Goal: Task Accomplishment & Management: Use online tool/utility

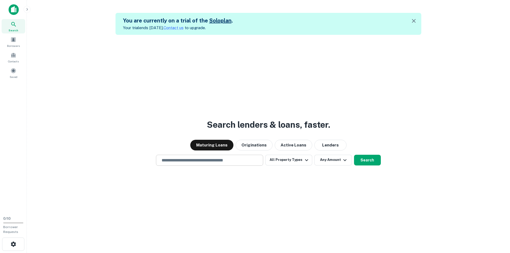
click at [219, 160] on input "text" at bounding box center [209, 160] width 102 height 6
type input "*******"
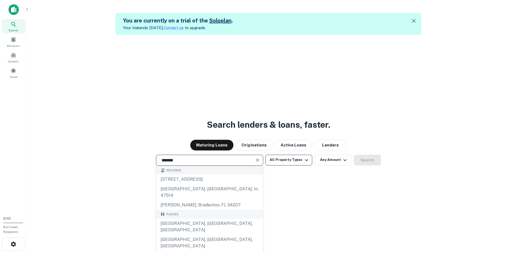
click at [307, 158] on icon "button" at bounding box center [306, 160] width 6 height 6
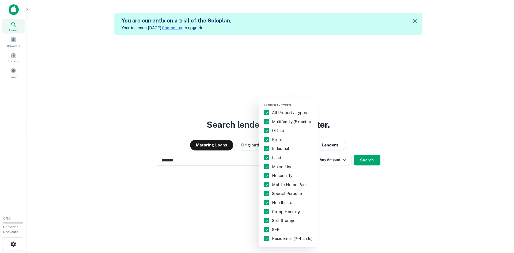
click at [334, 162] on div at bounding box center [257, 126] width 514 height 253
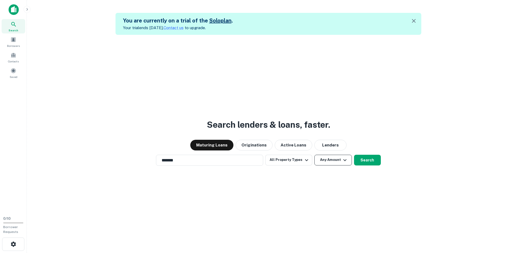
click at [343, 160] on icon "button" at bounding box center [344, 160] width 3 height 2
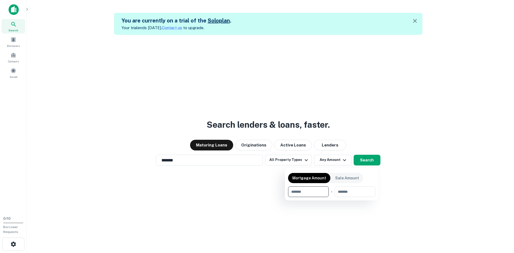
click at [298, 192] on input "number" at bounding box center [306, 191] width 37 height 11
type input "*******"
click at [374, 159] on div at bounding box center [257, 126] width 514 height 253
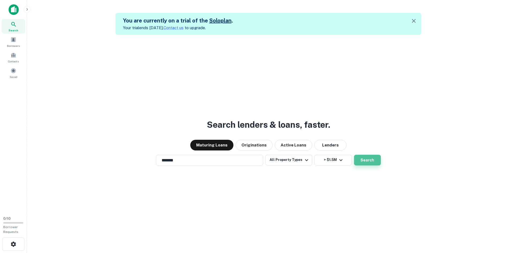
click at [363, 161] on button "Search" at bounding box center [367, 160] width 27 height 11
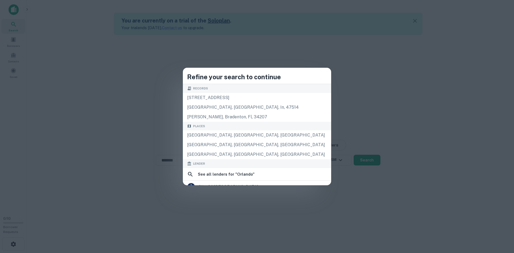
click at [370, 159] on div "Refine your search to continue Records 340 orlandos way, walsenburg, co, 81089 …" at bounding box center [257, 126] width 514 height 253
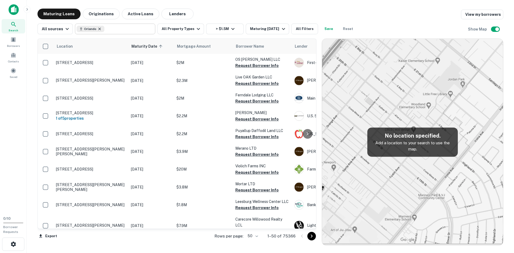
click at [97, 29] on icon at bounding box center [99, 29] width 4 height 4
type input "*******"
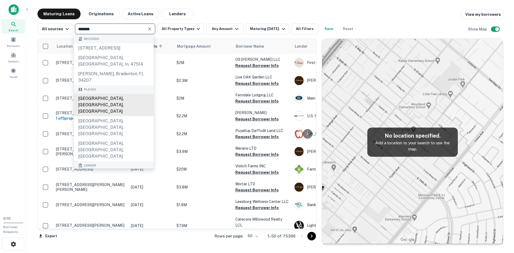
click at [95, 100] on div "[GEOGRAPHIC_DATA], [GEOGRAPHIC_DATA], [GEOGRAPHIC_DATA]" at bounding box center [114, 105] width 80 height 22
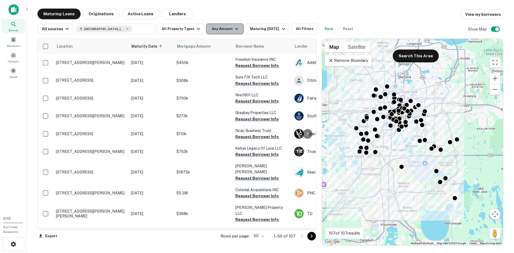
click at [234, 30] on icon "button" at bounding box center [237, 29] width 6 height 6
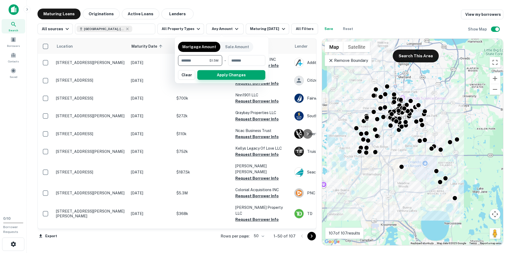
type input "*******"
click at [217, 74] on button "Apply Changes" at bounding box center [231, 75] width 68 height 10
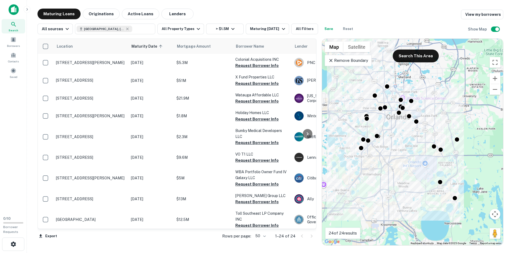
click at [265, 234] on body "Search Borrowers Contacts Saved 0 / 10 Borrower Requests Maturing Loans Origina…" at bounding box center [257, 126] width 514 height 253
click at [262, 242] on li "100" at bounding box center [261, 242] width 16 height 10
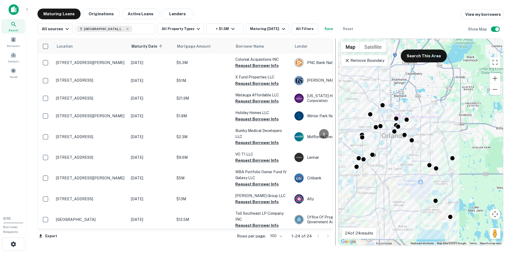
drag, startPoint x: 319, startPoint y: 229, endPoint x: 336, endPoint y: 224, distance: 17.3
click at [336, 224] on div at bounding box center [335, 142] width 1 height 207
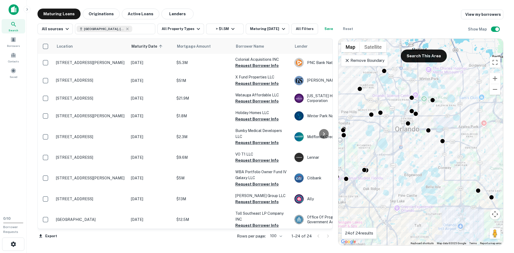
click at [347, 61] on icon at bounding box center [347, 60] width 3 height 3
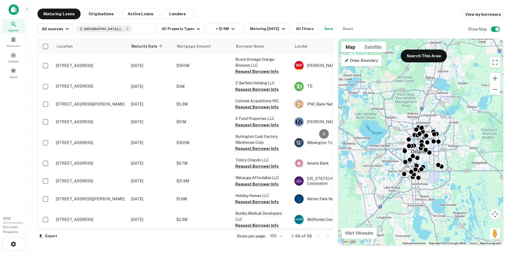
click at [352, 61] on p "Draw Boundary" at bounding box center [361, 60] width 33 height 6
click at [386, 111] on div "To activate drag with keyboard, press Alt + Enter. Once in keyboard drag state,…" at bounding box center [421, 142] width 165 height 207
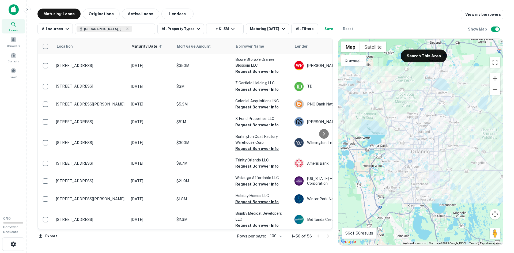
click at [387, 111] on div at bounding box center [421, 142] width 165 height 207
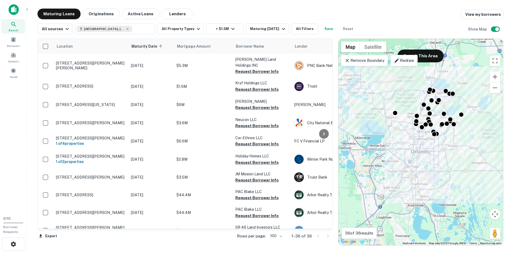
click at [365, 62] on p "Remove Boundary" at bounding box center [365, 60] width 40 height 6
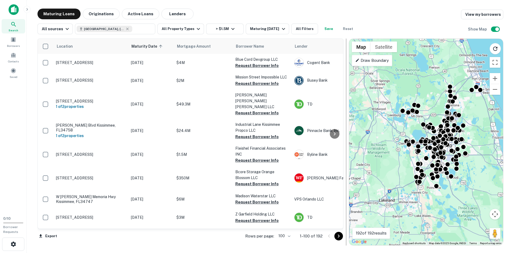
drag, startPoint x: 335, startPoint y: 222, endPoint x: 346, endPoint y: 220, distance: 10.9
click at [346, 220] on div at bounding box center [346, 142] width 5 height 207
click at [132, 30] on input "text" at bounding box center [142, 28] width 21 height 7
type input "**********"
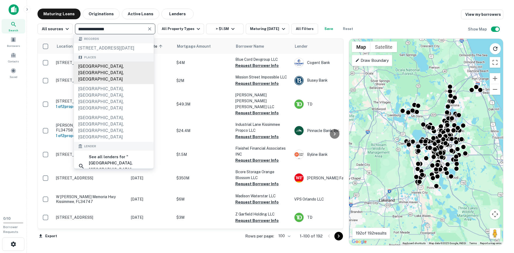
click at [100, 74] on div "[GEOGRAPHIC_DATA], [GEOGRAPHIC_DATA], [GEOGRAPHIC_DATA]" at bounding box center [114, 73] width 80 height 22
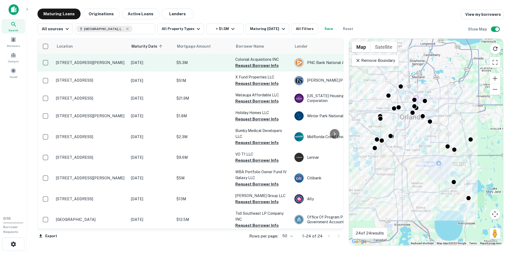
click at [82, 62] on p "[STREET_ADDRESS][PERSON_NAME]" at bounding box center [91, 62] width 70 height 5
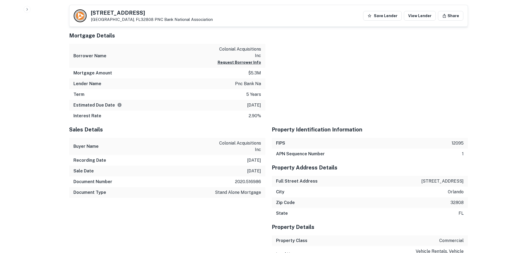
scroll to position [429, 0]
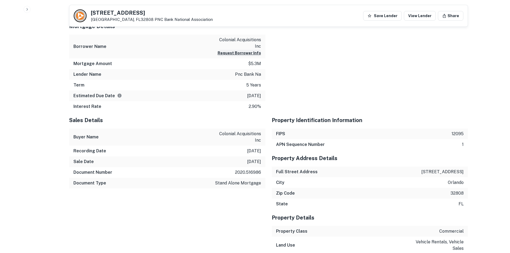
click at [232, 52] on button "Request Borrower Info" at bounding box center [238, 53] width 43 height 6
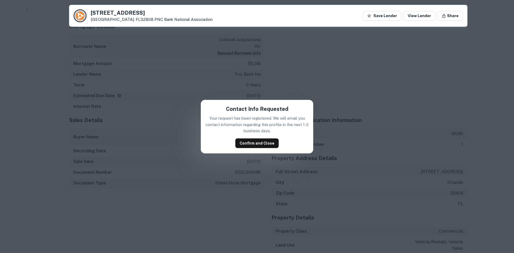
click at [308, 79] on div "Contact Info Requested Your request has been registered. We will email you cont…" at bounding box center [257, 126] width 514 height 253
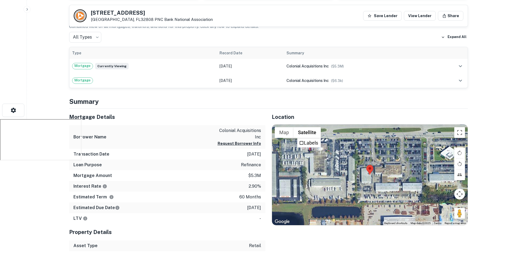
scroll to position [0, 0]
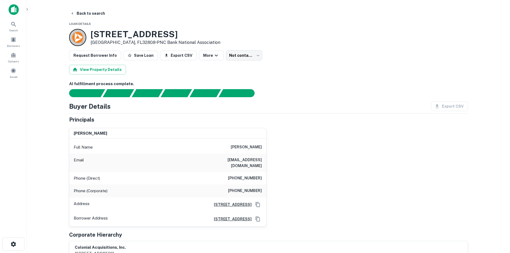
drag, startPoint x: 228, startPoint y: 147, endPoint x: 261, endPoint y: 148, distance: 33.8
click at [261, 148] on div "Full Name raymond d reed" at bounding box center [167, 147] width 197 height 13
click at [314, 151] on div "raymond d reed Full Name raymond d reed Email rreedorl@aol.com Phone (Direct) (…" at bounding box center [266, 175] width 403 height 103
click at [74, 12] on icon "button" at bounding box center [72, 13] width 4 height 4
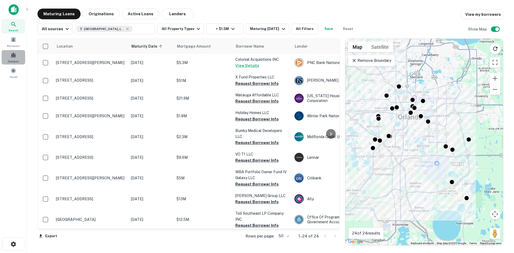
click at [13, 58] on div "Contacts" at bounding box center [14, 57] width 24 height 14
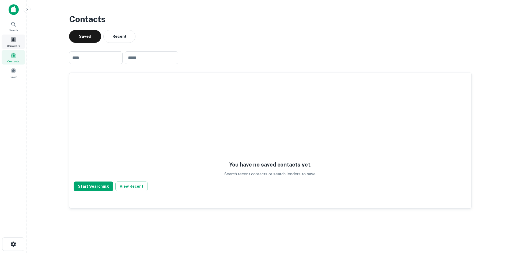
click at [15, 43] on div "Borrowers" at bounding box center [14, 42] width 24 height 14
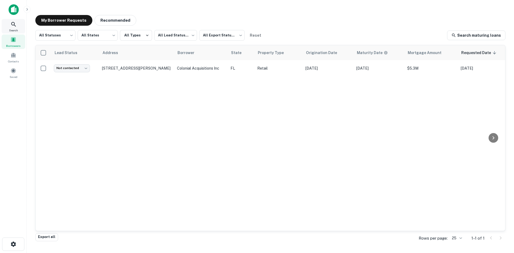
click at [15, 28] on span "Search" at bounding box center [13, 30] width 9 height 4
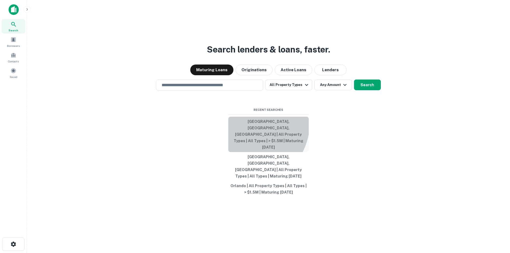
click at [240, 137] on button "[GEOGRAPHIC_DATA], [GEOGRAPHIC_DATA], [GEOGRAPHIC_DATA] | All Property Types | …" at bounding box center [268, 134] width 80 height 35
type input "**********"
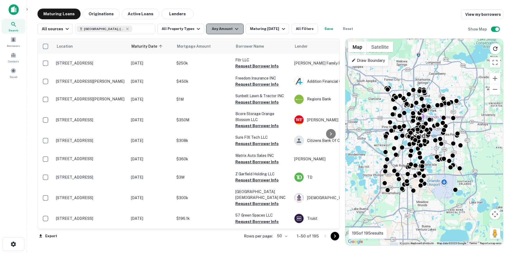
click at [235, 29] on icon "button" at bounding box center [236, 29] width 3 height 2
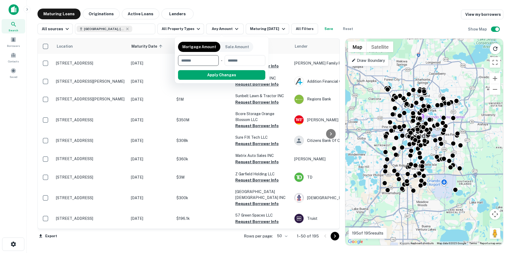
click at [207, 64] on input "number" at bounding box center [196, 60] width 37 height 11
type input "*******"
click at [237, 74] on button "Apply Changes" at bounding box center [231, 75] width 68 height 10
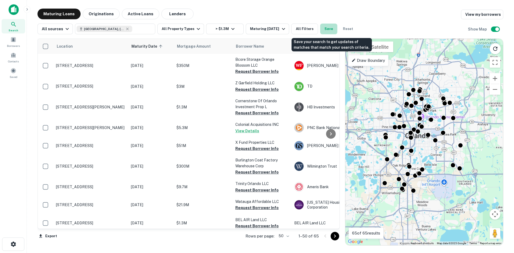
click at [331, 27] on button "Save" at bounding box center [328, 29] width 17 height 11
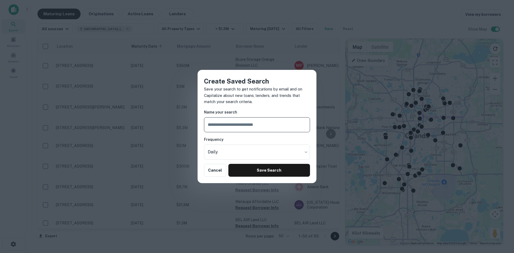
click at [257, 127] on input "text" at bounding box center [257, 124] width 106 height 15
type input "*******"
click at [268, 170] on button "Save Search" at bounding box center [269, 170] width 82 height 13
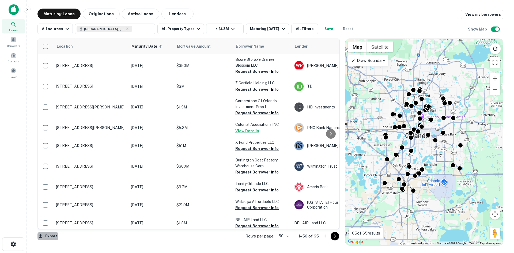
click at [48, 235] on button "Export" at bounding box center [47, 236] width 21 height 8
click at [67, 242] on li "Export as Excel (.xlsx)" at bounding box center [67, 242] width 61 height 10
